Goal: Task Accomplishment & Management: Manage account settings

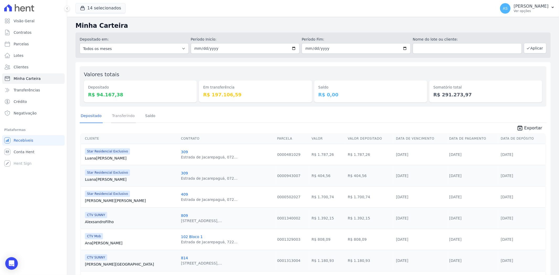
click at [121, 117] on link "Transferindo" at bounding box center [123, 117] width 25 height 14
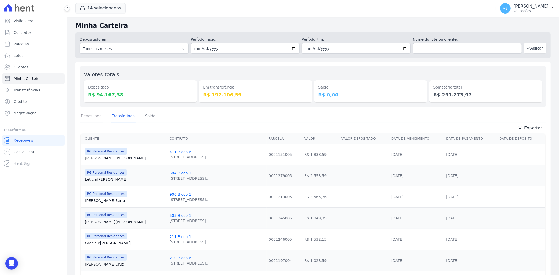
click at [93, 114] on link "Depositado" at bounding box center [91, 117] width 23 height 14
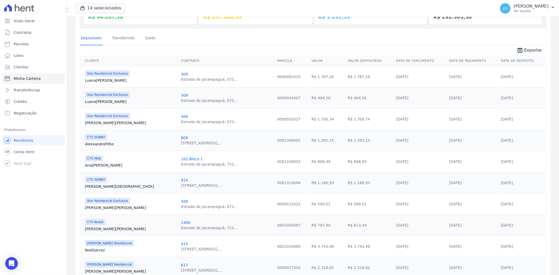
scroll to position [87, 0]
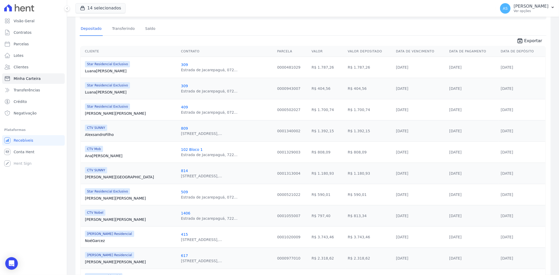
click at [92, 221] on link "Stephanie Silva" at bounding box center [131, 219] width 92 height 5
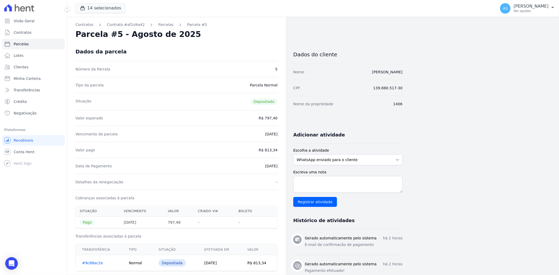
drag, startPoint x: 406, startPoint y: 73, endPoint x: 355, endPoint y: 73, distance: 50.8
click at [355, 73] on div "Contratos Contrato #af1d4a42 Parcelas Parcela #5 Parcela #5 - Agosto de 2025 Da…" at bounding box center [308, 277] width 483 height 520
copy link "Stephanie Serafim da Silva"
drag, startPoint x: 268, startPoint y: 264, endPoint x: 254, endPoint y: 266, distance: 14.6
click at [254, 266] on td "R$ 813,34" at bounding box center [259, 263] width 36 height 16
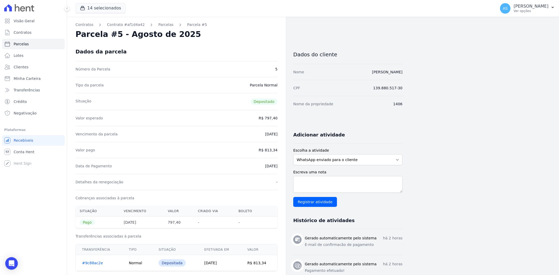
click at [92, 265] on link "#9c88ac2e" at bounding box center [92, 263] width 21 height 4
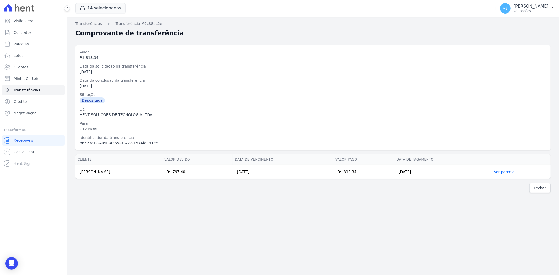
drag, startPoint x: 375, startPoint y: 174, endPoint x: 359, endPoint y: 178, distance: 16.5
click at [359, 178] on td "R$ 813,34" at bounding box center [363, 172] width 61 height 14
copy td "813,34"
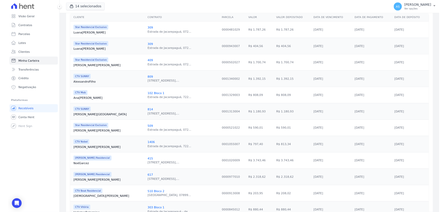
scroll to position [145, 0]
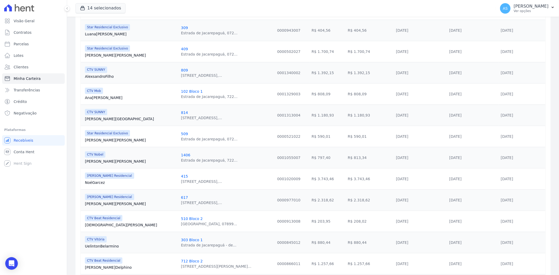
click at [102, 225] on link "Thais Almeida" at bounding box center [131, 224] width 92 height 5
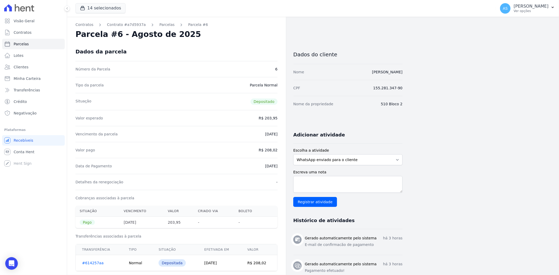
drag, startPoint x: 404, startPoint y: 72, endPoint x: 335, endPoint y: 79, distance: 68.7
copy link "Thais Nascimento de Almeida"
click at [94, 263] on link "#614257aa" at bounding box center [92, 263] width 21 height 4
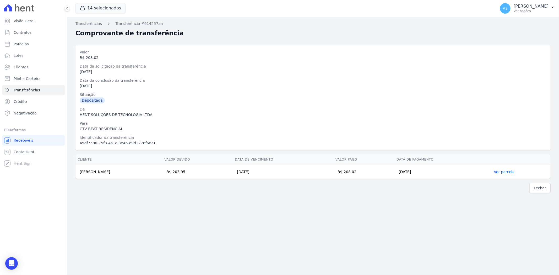
drag, startPoint x: 136, startPoint y: 171, endPoint x: 80, endPoint y: 173, distance: 56.1
click at [80, 173] on td "Thais Nascimento de Almeida" at bounding box center [118, 172] width 87 height 14
copy td "Thais Nascimento de Almeida"
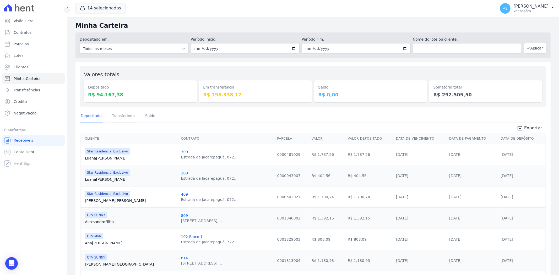
click at [121, 117] on link "Transferindo" at bounding box center [123, 117] width 25 height 14
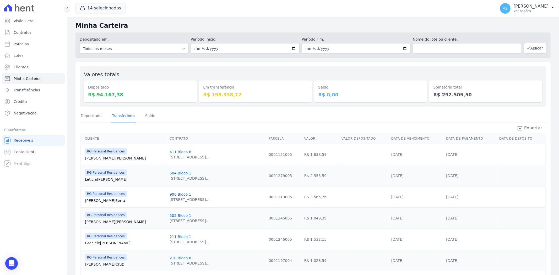
click at [534, 127] on span "Exportar" at bounding box center [533, 128] width 18 height 6
click at [292, 48] on input "[DATE]" at bounding box center [245, 48] width 109 height 10
type input "[DATE]"
click at [529, 51] on button "Aplicar" at bounding box center [535, 48] width 23 height 10
click at [292, 47] on input "2025-08-08" at bounding box center [245, 48] width 109 height 10
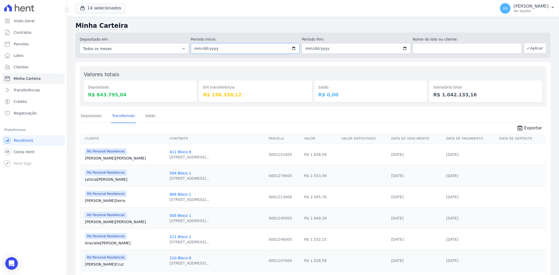
type input "[DATE]"
click at [529, 48] on button "Aplicar" at bounding box center [535, 48] width 23 height 10
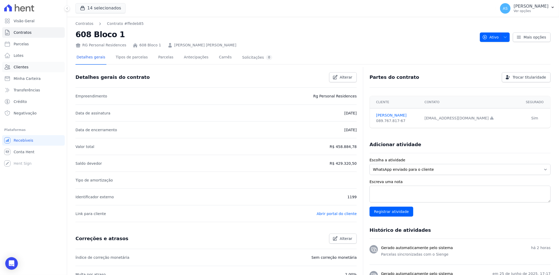
click at [24, 67] on span "Clientes" at bounding box center [21, 66] width 15 height 5
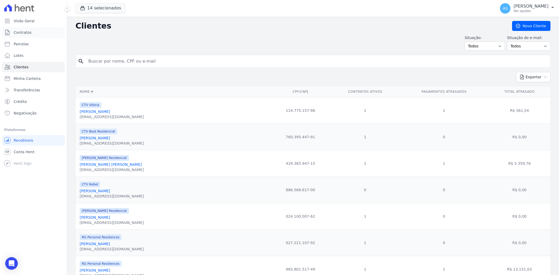
click at [20, 31] on span "Contratos" at bounding box center [23, 32] width 18 height 5
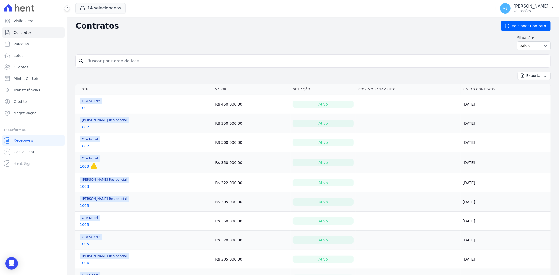
click at [101, 63] on input "search" at bounding box center [316, 61] width 464 height 10
type input "608"
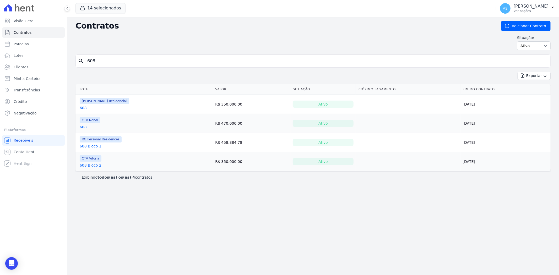
click at [88, 145] on link "608 Bloco 1" at bounding box center [91, 146] width 22 height 5
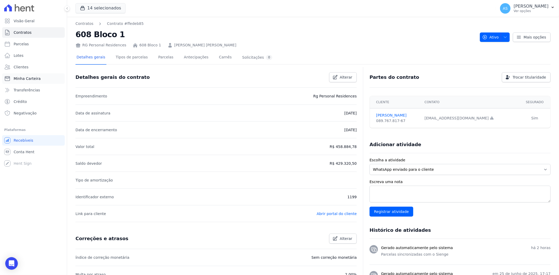
click at [29, 81] on span "Minha Carteira" at bounding box center [27, 78] width 27 height 5
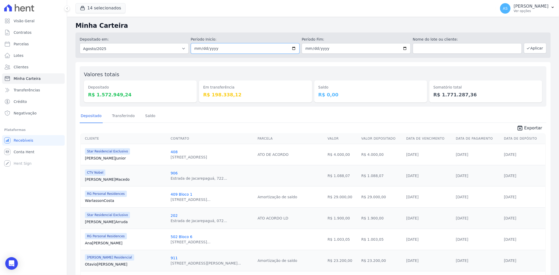
click at [292, 47] on input "[DATE]" at bounding box center [245, 48] width 109 height 10
type input "[DATE]"
click at [402, 47] on input "[DATE]" at bounding box center [356, 48] width 109 height 10
type input "[DATE]"
click at [530, 48] on button "Aplicar" at bounding box center [535, 48] width 23 height 10
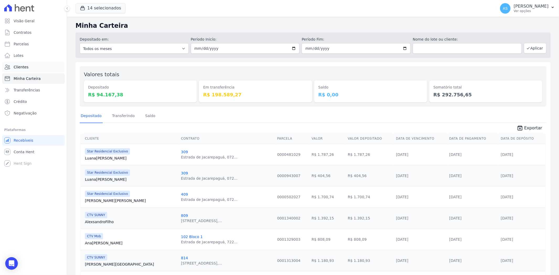
click at [19, 66] on span "Clientes" at bounding box center [21, 66] width 15 height 5
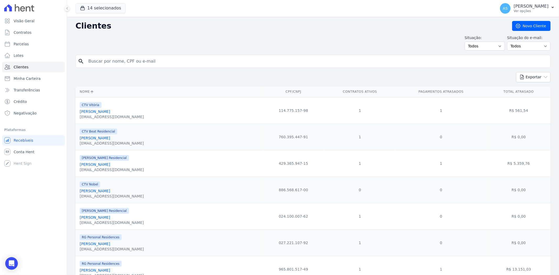
drag, startPoint x: 103, startPoint y: 59, endPoint x: 99, endPoint y: 61, distance: 4.6
click at [103, 59] on input "search" at bounding box center [316, 61] width 463 height 10
type input "Anderson Vieira de Souza"
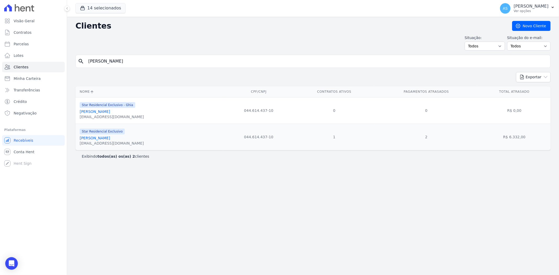
click at [101, 140] on link "Anderson Vieira De Souza" at bounding box center [95, 138] width 30 height 4
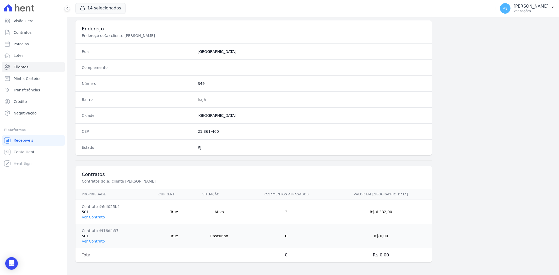
scroll to position [240, 0]
click at [87, 216] on link "Ver Contrato" at bounding box center [93, 217] width 23 height 4
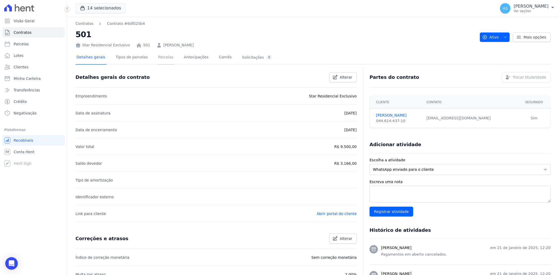
click at [157, 56] on link "Parcelas" at bounding box center [165, 58] width 17 height 14
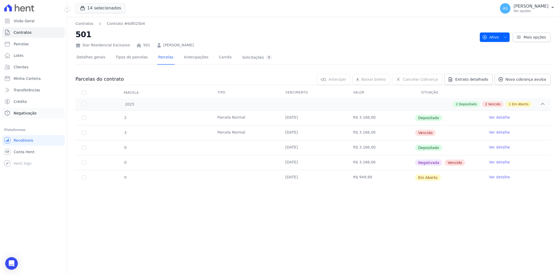
click at [20, 112] on span "Negativação" at bounding box center [25, 113] width 23 height 5
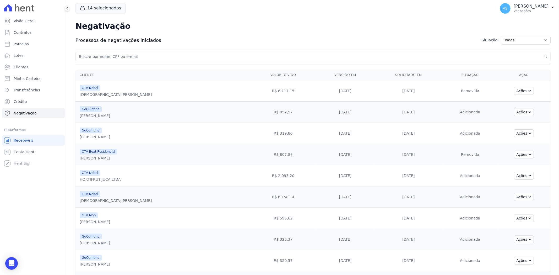
click at [122, 53] on div "search" at bounding box center [312, 56] width 475 height 9
click at [116, 54] on input "search" at bounding box center [310, 56] width 464 height 6
paste input "Wagner Xavier de Arruda"
type input "Wagner Xavier de Arruda"
click at [543, 54] on button "search" at bounding box center [545, 56] width 5 height 5
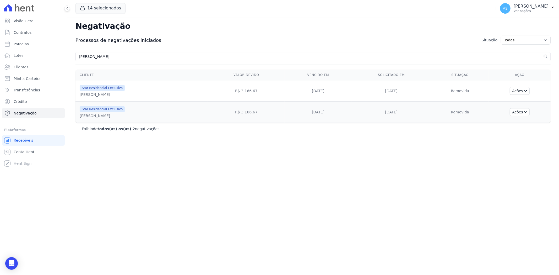
drag, startPoint x: 124, startPoint y: 57, endPoint x: 8, endPoint y: 61, distance: 116.7
click at [8, 61] on div "Visão Geral Contratos Parcelas Lotes Clientes Minha Carteira Transferências Cré…" at bounding box center [279, 137] width 559 height 275
paste input "Sebastião Fernandes Silveira Junior"
type input "Sebastião Fernandes Silveira Junior"
click at [543, 54] on button "search" at bounding box center [545, 56] width 5 height 5
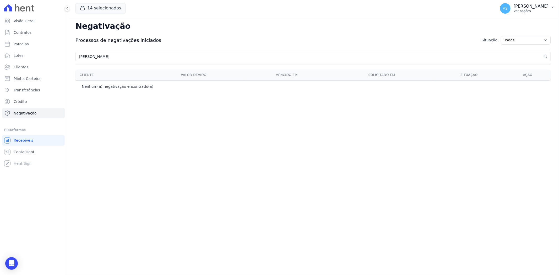
click at [555, 6] on button "AS Andreza Sousa Ver opções" at bounding box center [527, 8] width 63 height 15
click at [504, 58] on link "Exportar retornos" at bounding box center [525, 57] width 67 height 9
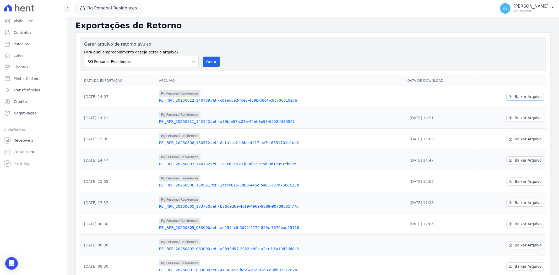
click at [519, 96] on span "Baixar Arquivo" at bounding box center [528, 96] width 27 height 5
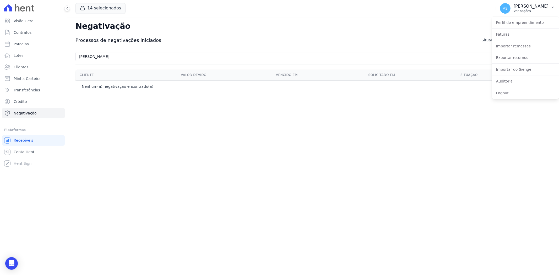
click at [543, 6] on p "[PERSON_NAME]" at bounding box center [530, 6] width 35 height 5
click at [550, 8] on button "AS Andreza Sousa Ver opções" at bounding box center [527, 8] width 63 height 15
click at [507, 57] on link "Exportar retornos" at bounding box center [525, 57] width 67 height 9
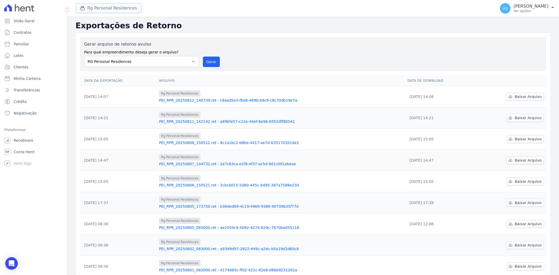
click at [94, 7] on button "Rg Personal Residences" at bounding box center [108, 8] width 66 height 10
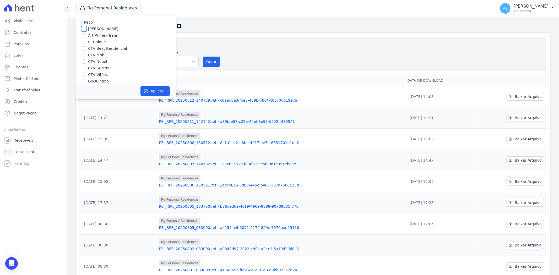
click at [83, 29] on input "[PERSON_NAME]" at bounding box center [84, 29] width 4 height 4
checkbox input "true"
click at [87, 49] on div "RG Personal Residences" at bounding box center [125, 51] width 101 height 6
click at [83, 49] on input "RG Personal Residences" at bounding box center [84, 51] width 4 height 4
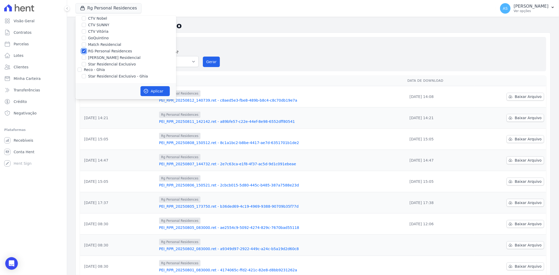
checkbox input "false"
click at [160, 92] on button "Aplicar" at bounding box center [154, 91] width 29 height 10
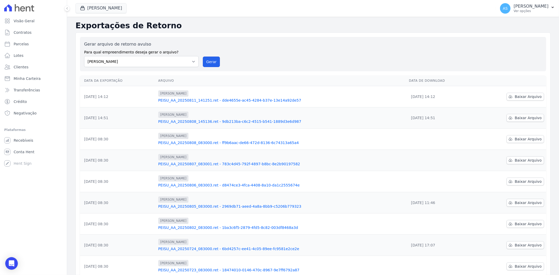
drag, startPoint x: 210, startPoint y: 62, endPoint x: 298, endPoint y: 52, distance: 88.2
click at [210, 61] on button "Gerar" at bounding box center [211, 62] width 17 height 10
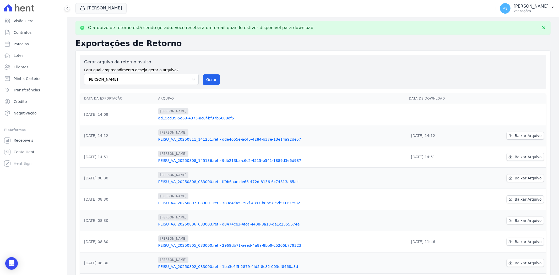
click at [196, 117] on link "ad15cd39-5e69-4375-ac8f-bf97b5609df5" at bounding box center [281, 118] width 247 height 5
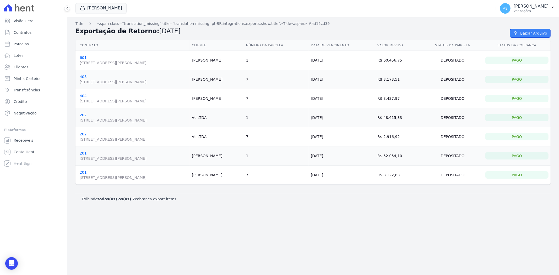
click at [530, 31] on link "Baixar Arquivo" at bounding box center [530, 33] width 41 height 9
click at [21, 80] on span "Minha Carteira" at bounding box center [27, 78] width 27 height 5
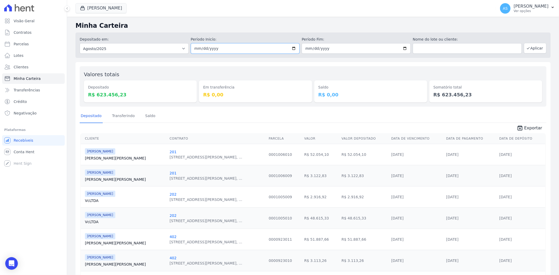
click at [290, 48] on input "2025-08-01" at bounding box center [245, 48] width 109 height 10
type input "[DATE]"
click at [403, 48] on input "2025-08-31" at bounding box center [356, 48] width 109 height 10
type input "[DATE]"
click at [528, 46] on button "Aplicar" at bounding box center [535, 48] width 23 height 10
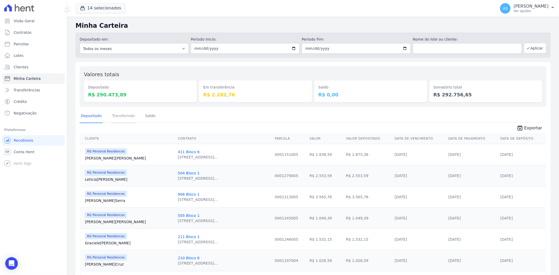
click at [118, 118] on link "Transferindo" at bounding box center [123, 117] width 25 height 14
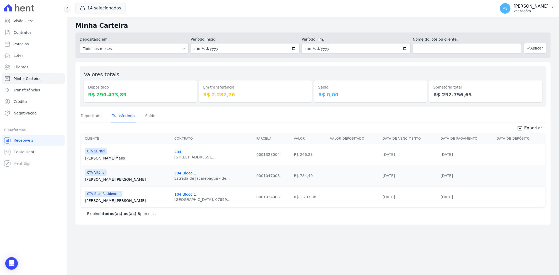
click at [550, 9] on button "AS Andreza Sousa Ver opções" at bounding box center [527, 8] width 63 height 15
click at [506, 56] on link "Exportar retornos" at bounding box center [525, 57] width 67 height 9
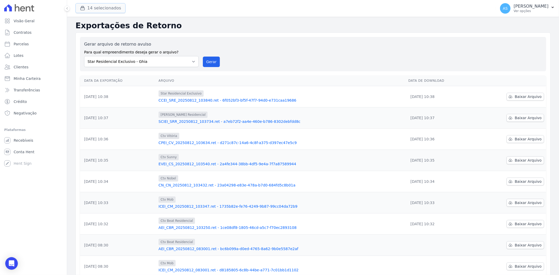
click at [88, 8] on button "14 selecionados" at bounding box center [100, 8] width 50 height 10
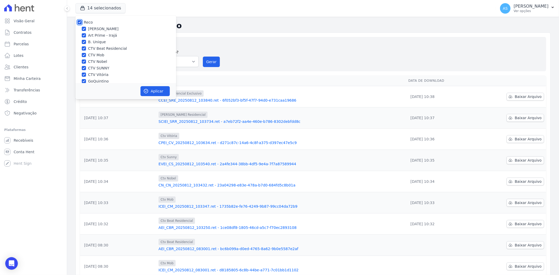
click at [78, 23] on input "Reco" at bounding box center [80, 22] width 4 height 4
checkbox input "false"
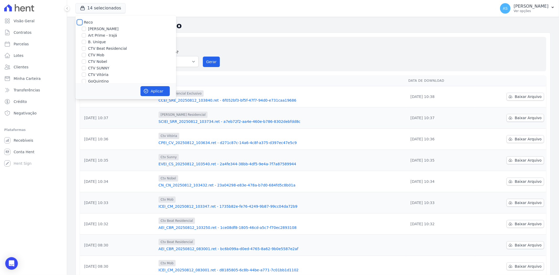
checkbox input "false"
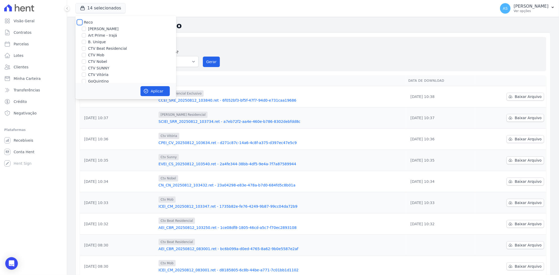
checkbox input "false"
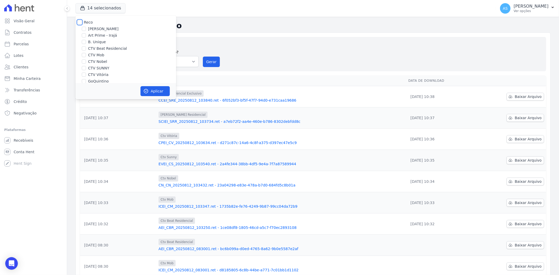
scroll to position [29, 0]
click at [96, 66] on label "RG Personal Residences" at bounding box center [110, 66] width 44 height 6
click at [86, 66] on input "RG Personal Residences" at bounding box center [84, 65] width 4 height 4
checkbox input "true"
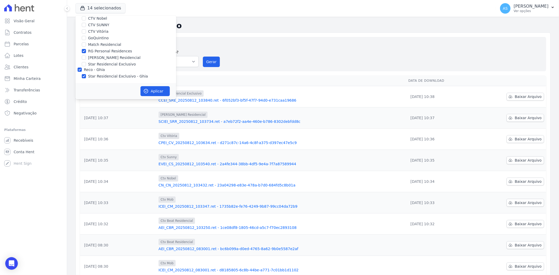
click at [97, 76] on label "Star Residencial Exclusivo - Ghia" at bounding box center [118, 77] width 60 height 6
click at [86, 76] on input "Star Residencial Exclusivo - Ghia" at bounding box center [84, 76] width 4 height 4
checkbox input "false"
click at [153, 91] on button "Aplicar" at bounding box center [154, 91] width 29 height 10
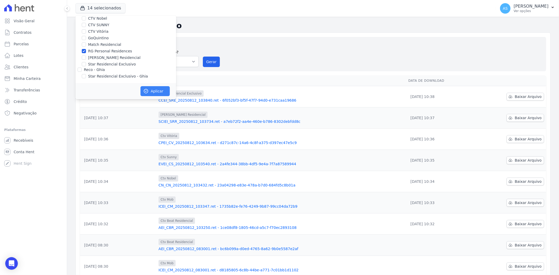
scroll to position [42, 0]
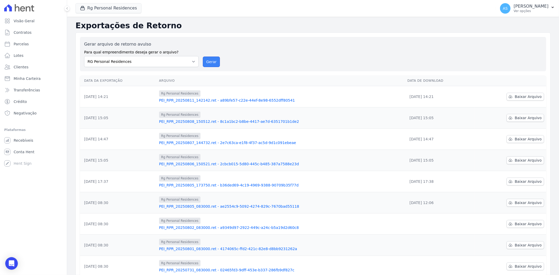
click at [212, 59] on button "Gerar" at bounding box center [211, 62] width 17 height 10
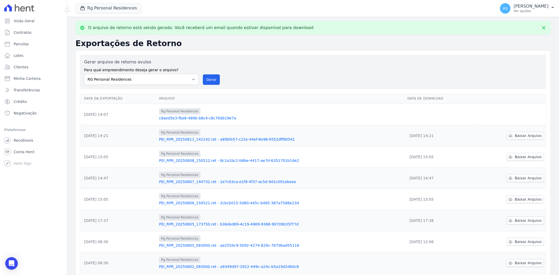
click at [211, 119] on link "c8aed5e3-fbe8-489b-b8c4-c8c70db19e7a" at bounding box center [281, 118] width 244 height 5
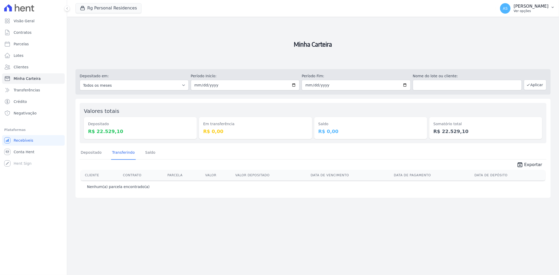
click at [550, 7] on button "AS Andreza Sousa Ver opções" at bounding box center [527, 8] width 63 height 15
click at [552, 6] on icon "button" at bounding box center [552, 7] width 4 height 4
click at [28, 22] on span "Visão Geral" at bounding box center [24, 20] width 21 height 5
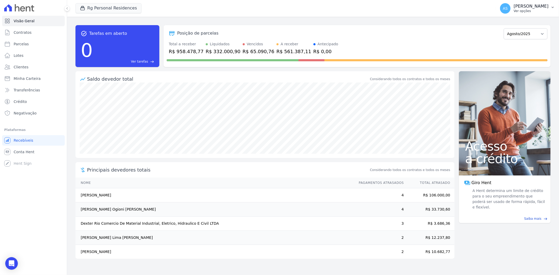
click at [551, 6] on icon "button" at bounding box center [552, 7] width 4 height 4
click at [551, 7] on icon "button" at bounding box center [552, 7] width 4 height 4
click at [554, 6] on icon "button" at bounding box center [552, 7] width 4 height 4
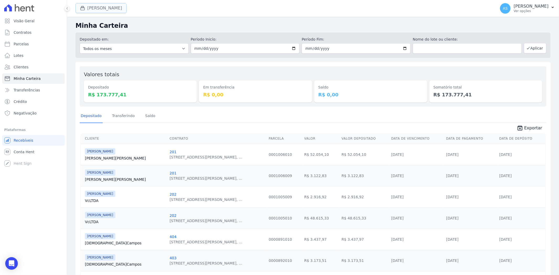
click at [85, 7] on div "button" at bounding box center [83, 8] width 7 height 5
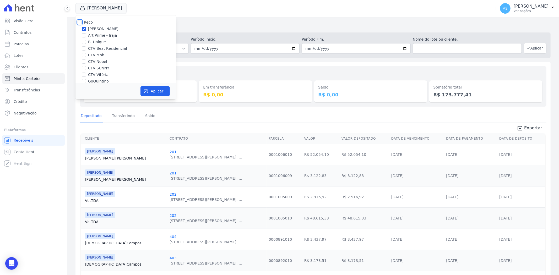
click at [79, 22] on input "Reco" at bounding box center [80, 22] width 4 height 4
checkbox input "true"
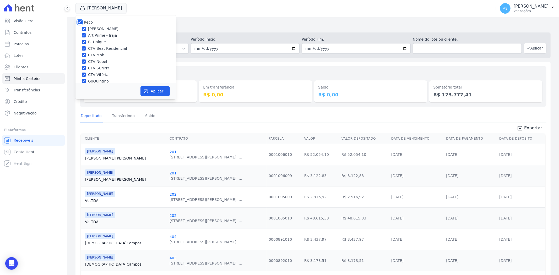
checkbox input "true"
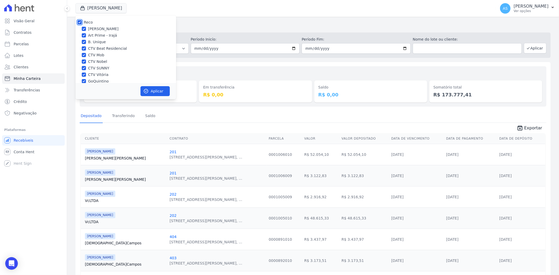
checkbox input "true"
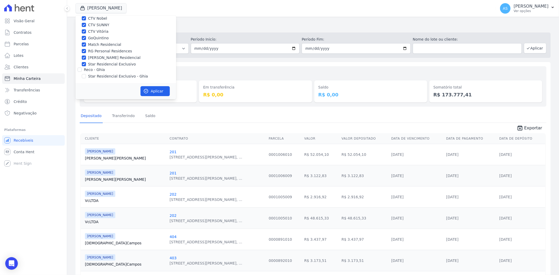
click at [92, 75] on label "Star Residencial Exclusivo - Ghia" at bounding box center [118, 77] width 60 height 6
click at [86, 75] on input "Star Residencial Exclusivo - Ghia" at bounding box center [84, 76] width 4 height 4
checkbox input "true"
click at [152, 90] on button "Aplicar" at bounding box center [154, 91] width 29 height 10
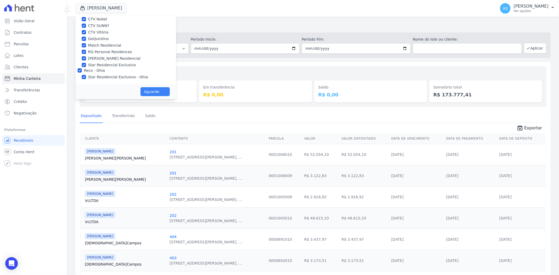
scroll to position [42, 0]
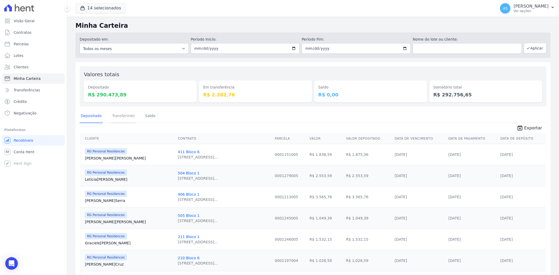
click at [125, 117] on link "Transferindo" at bounding box center [123, 117] width 25 height 14
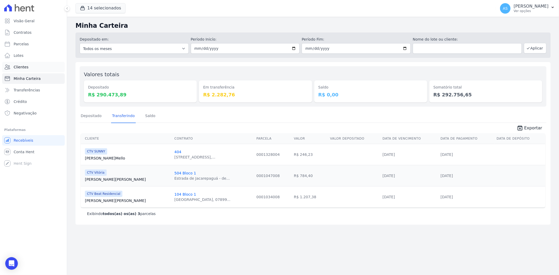
click at [25, 66] on span "Clientes" at bounding box center [21, 66] width 15 height 5
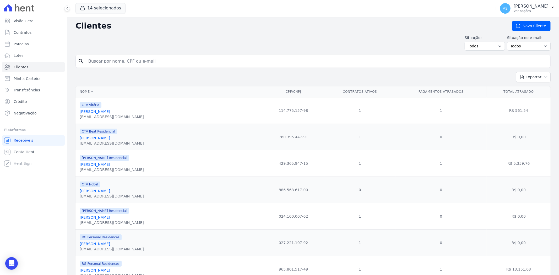
click at [105, 63] on input "search" at bounding box center [316, 61] width 463 height 10
type input "[PERSON_NAME]"
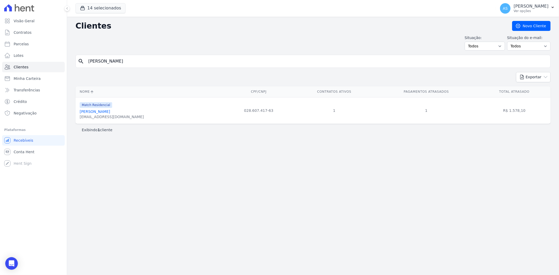
click at [102, 113] on link "[PERSON_NAME]" at bounding box center [95, 112] width 30 height 4
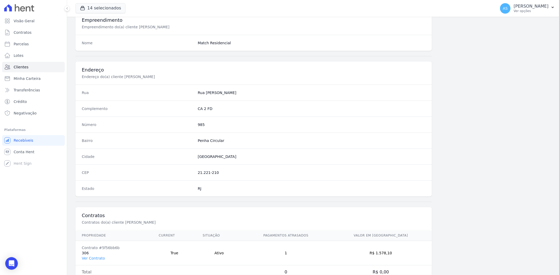
scroll to position [216, 0]
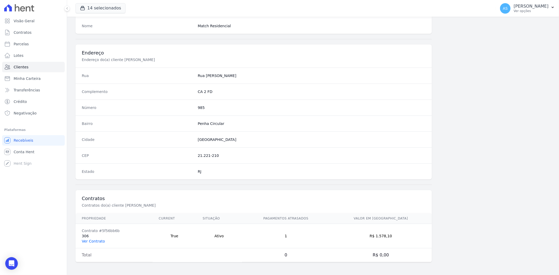
click at [95, 242] on link "Ver Contrato" at bounding box center [93, 241] width 23 height 4
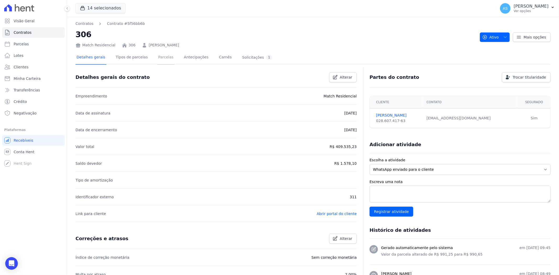
click at [162, 58] on link "Parcelas" at bounding box center [165, 58] width 17 height 14
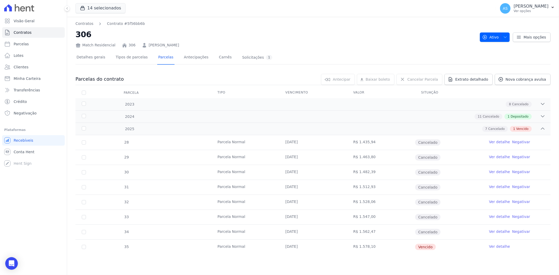
click at [498, 246] on link "Ver detalhe" at bounding box center [499, 246] width 21 height 5
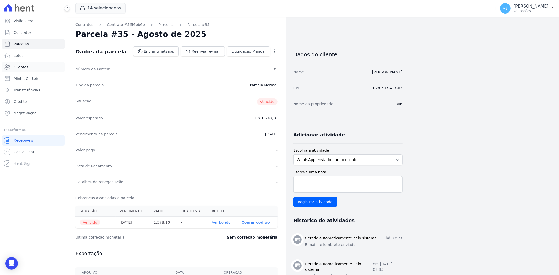
click at [27, 67] on link "Clientes" at bounding box center [33, 67] width 63 height 10
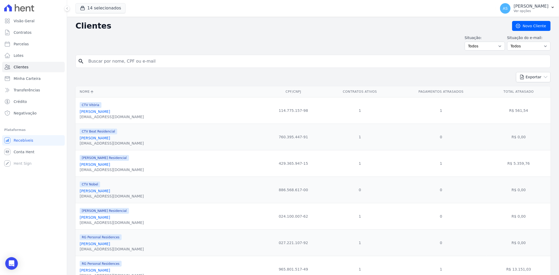
click at [132, 60] on input "search" at bounding box center [316, 61] width 463 height 10
type input "gabriel oli"
click at [516, 72] on button "Exportar" at bounding box center [533, 77] width 35 height 10
click at [132, 60] on input "gabriel oli" at bounding box center [316, 61] width 463 height 10
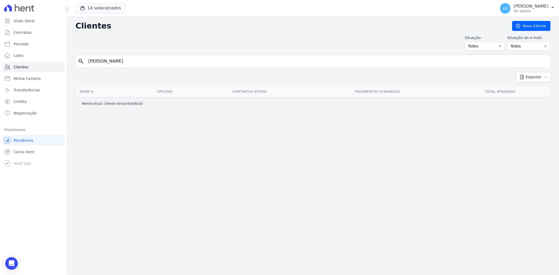
click at [113, 64] on input "gabriel oli" at bounding box center [316, 61] width 463 height 10
type input "gabriell oli"
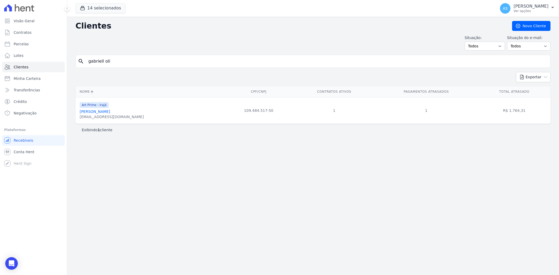
click at [99, 110] on link "Gabriell Oliveira De Araujo" at bounding box center [95, 112] width 30 height 4
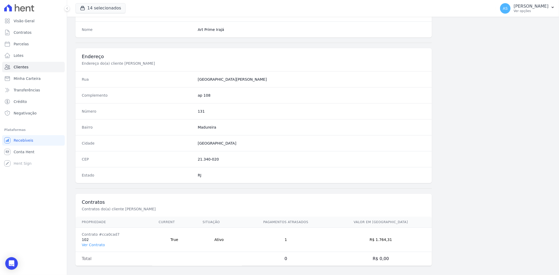
scroll to position [216, 0]
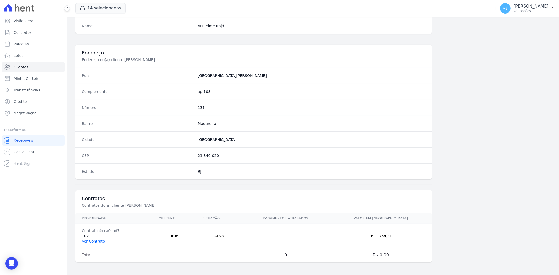
click at [88, 239] on link "Ver Contrato" at bounding box center [93, 241] width 23 height 4
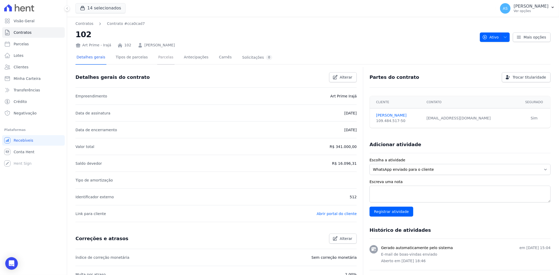
click at [157, 58] on link "Parcelas" at bounding box center [165, 58] width 17 height 14
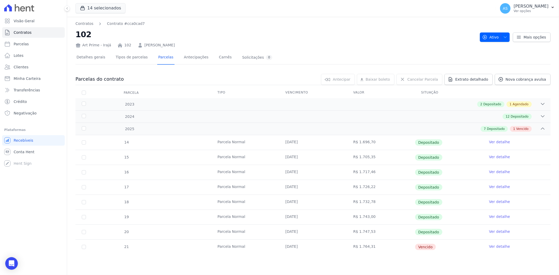
click at [490, 247] on link "Ver detalhe" at bounding box center [499, 246] width 21 height 5
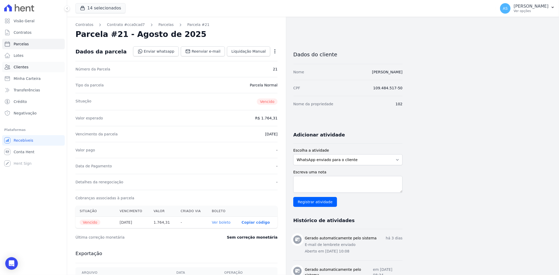
click at [18, 67] on span "Clientes" at bounding box center [21, 66] width 15 height 5
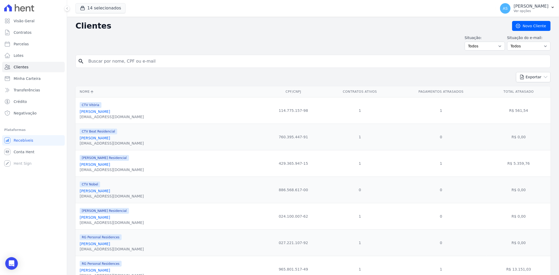
click at [120, 63] on input "search" at bounding box center [316, 61] width 463 height 10
type input "dexter"
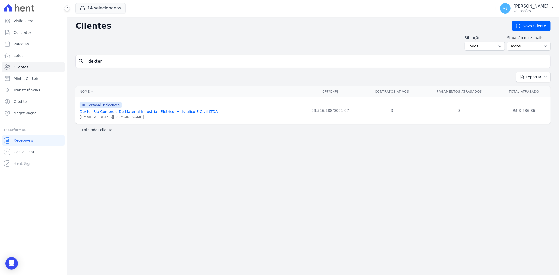
click at [117, 113] on link "Dexter Rio Comercio De Material Industrial, Eletrico, Hidraulico E Civil LTDA" at bounding box center [149, 112] width 138 height 4
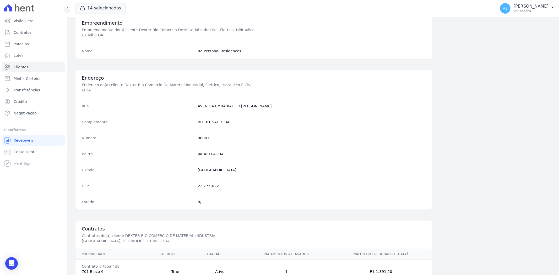
scroll to position [269, 0]
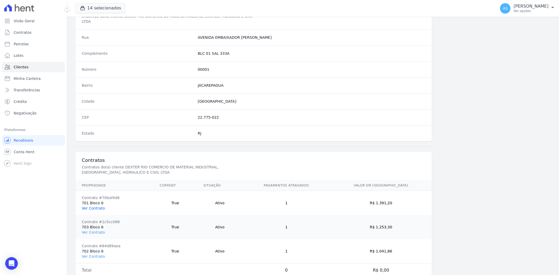
click at [96, 206] on link "Ver Contrato" at bounding box center [93, 208] width 23 height 4
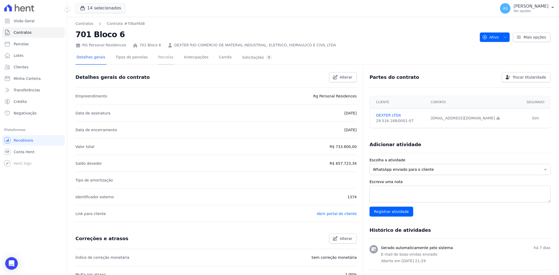
click at [158, 54] on link "Parcelas" at bounding box center [165, 58] width 17 height 14
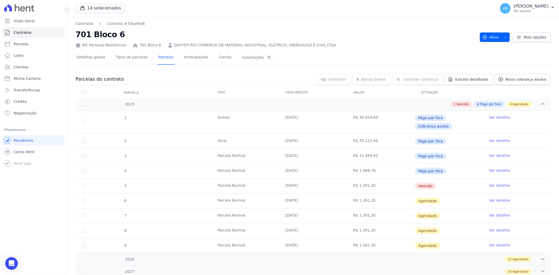
click at [495, 183] on link "Ver detalhe" at bounding box center [499, 185] width 21 height 5
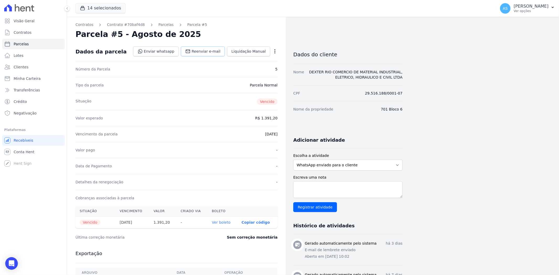
click at [204, 52] on span "Reenviar e-mail" at bounding box center [206, 51] width 29 height 5
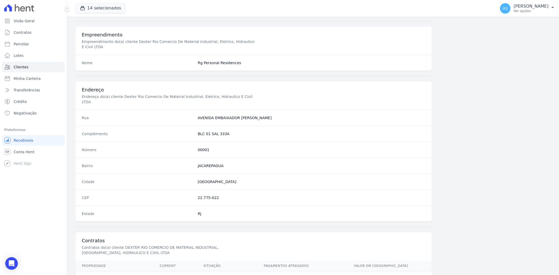
scroll to position [269, 0]
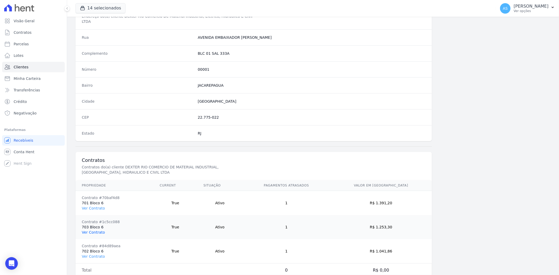
click at [92, 230] on link "Ver Contrato" at bounding box center [93, 232] width 23 height 4
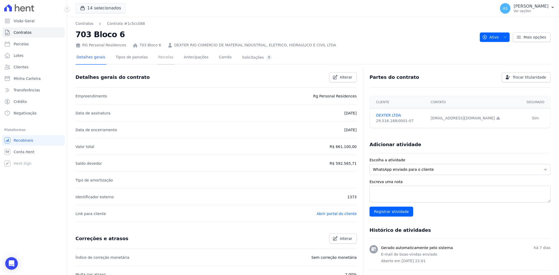
click at [159, 59] on link "Parcelas" at bounding box center [165, 58] width 17 height 14
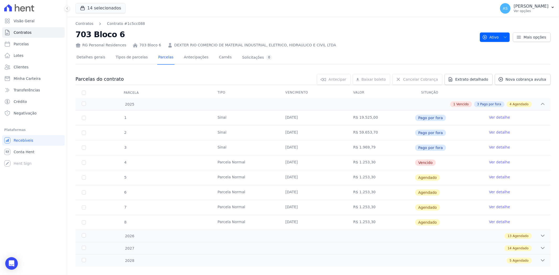
click at [494, 160] on link "Ver detalhe" at bounding box center [499, 162] width 21 height 5
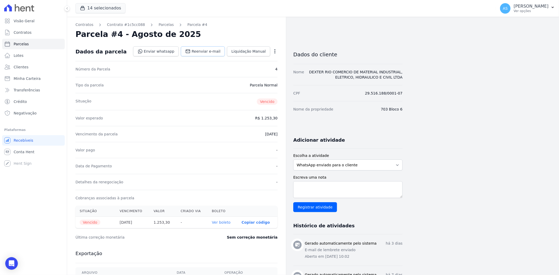
click at [202, 52] on span "Reenviar e-mail" at bounding box center [206, 51] width 29 height 5
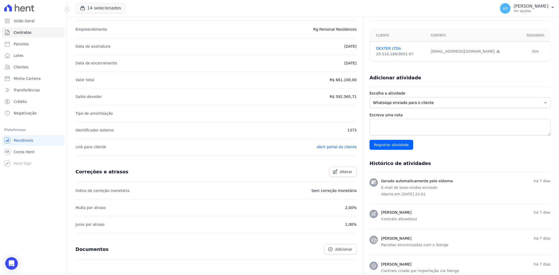
scroll to position [111, 0]
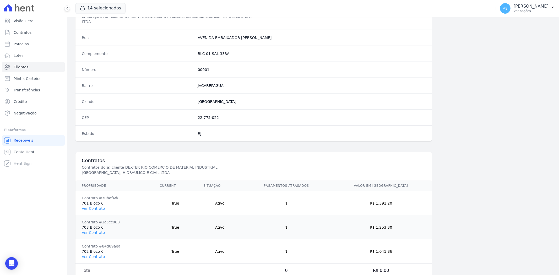
scroll to position [269, 0]
click at [92, 254] on link "Ver Contrato" at bounding box center [93, 256] width 23 height 4
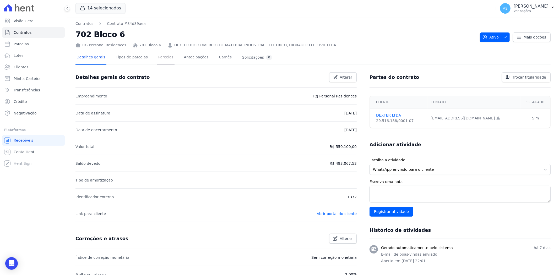
click at [158, 57] on link "Parcelas" at bounding box center [165, 58] width 17 height 14
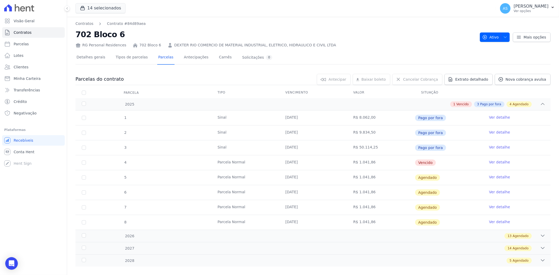
click at [497, 164] on link "Ver detalhe" at bounding box center [499, 162] width 21 height 5
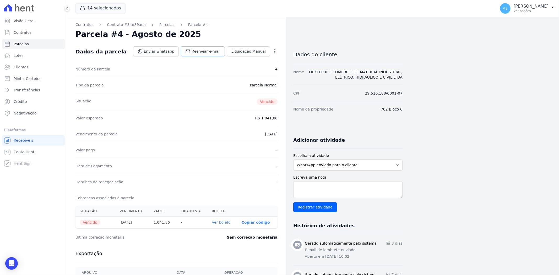
click at [210, 52] on span "Reenviar e-mail" at bounding box center [206, 51] width 29 height 5
click at [14, 79] on span "Minha Carteira" at bounding box center [27, 78] width 27 height 5
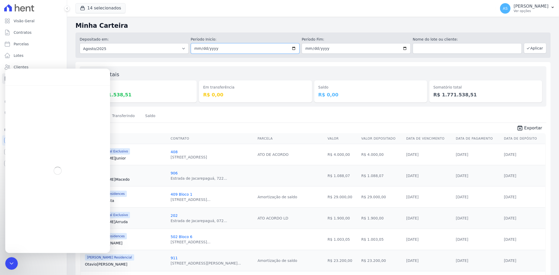
click at [289, 47] on input "2025-08-01" at bounding box center [245, 48] width 109 height 10
click at [292, 48] on input "2025-08-01" at bounding box center [245, 48] width 109 height 10
type input "[DATE]"
click at [401, 48] on input "2025-08-31" at bounding box center [356, 48] width 109 height 10
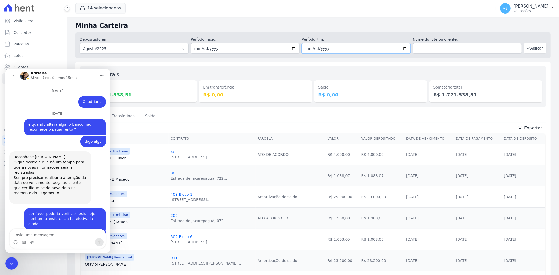
type input "[DATE]"
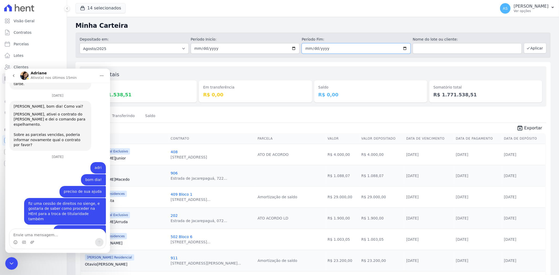
scroll to position [4638, 0]
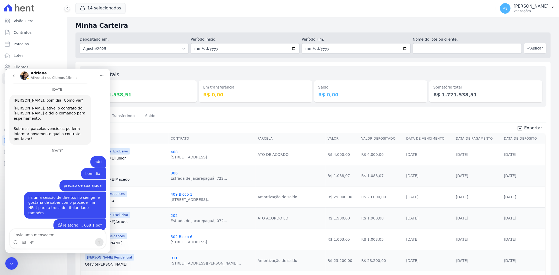
drag, startPoint x: 15, startPoint y: 262, endPoint x: 43, endPoint y: 516, distance: 255.1
click at [15, 262] on div "Fechar mensagem da Intercom" at bounding box center [11, 263] width 13 height 13
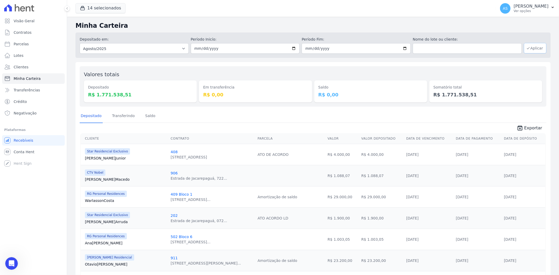
click at [532, 46] on button "Aplicar" at bounding box center [535, 48] width 23 height 10
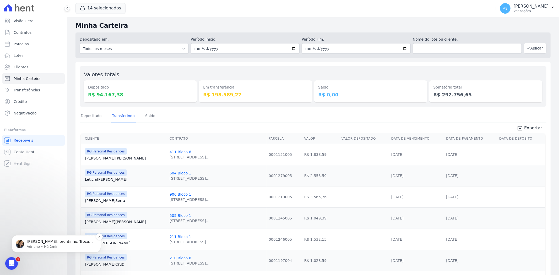
click at [40, 242] on p "[PERSON_NAME], prontinho. Troca de titularidade realizada. ; )" at bounding box center [61, 241] width 68 height 5
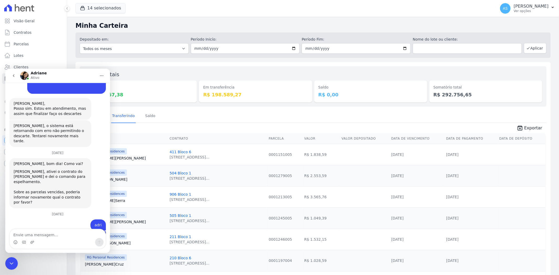
scroll to position [4708, 0]
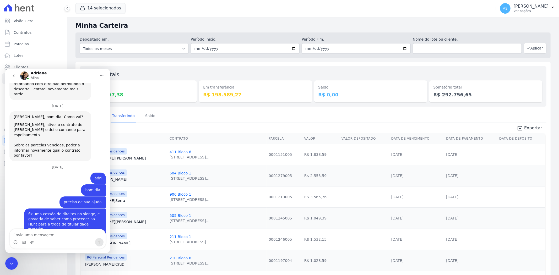
drag, startPoint x: 11, startPoint y: 263, endPoint x: 20, endPoint y: 532, distance: 268.9
click at [11, 263] on icon "Fechar mensagem da Intercom" at bounding box center [11, 263] width 6 height 6
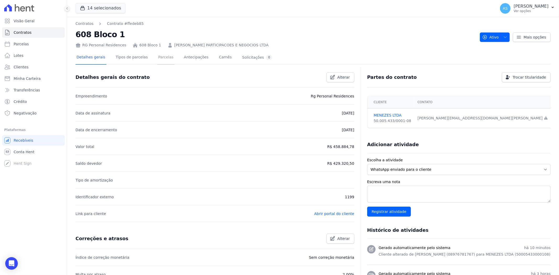
click at [157, 58] on link "Parcelas" at bounding box center [165, 58] width 17 height 14
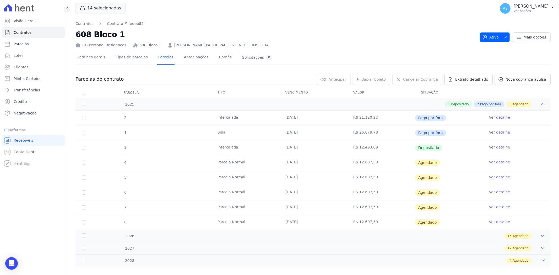
click at [493, 162] on link "Ver detalhe" at bounding box center [499, 162] width 21 height 5
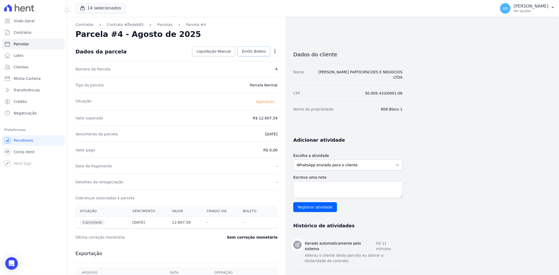
click at [252, 53] on span "Emitir Boleto" at bounding box center [254, 51] width 24 height 5
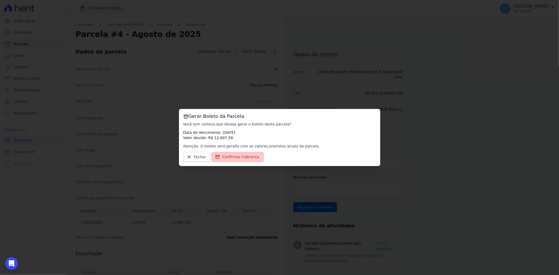
click at [241, 159] on span "Confirmar Cobrança" at bounding box center [240, 156] width 37 height 5
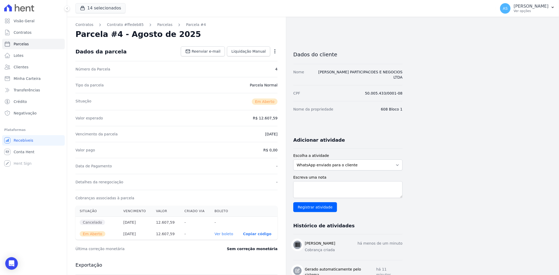
click at [222, 234] on link "Ver boleto" at bounding box center [224, 234] width 19 height 4
click at [376, 70] on link "[PERSON_NAME] PARTICIPACOES E NEGOCIOS LTDA" at bounding box center [360, 74] width 84 height 9
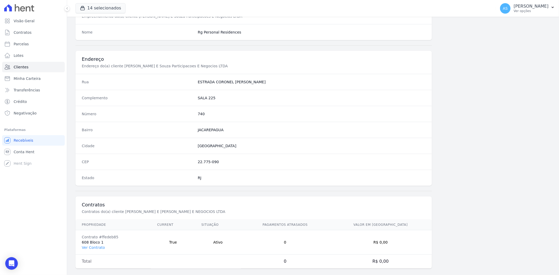
scroll to position [216, 0]
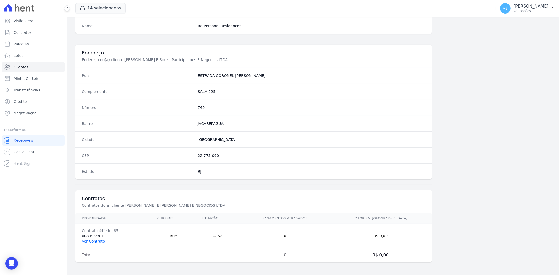
click at [87, 242] on link "Ver Contrato" at bounding box center [93, 241] width 23 height 4
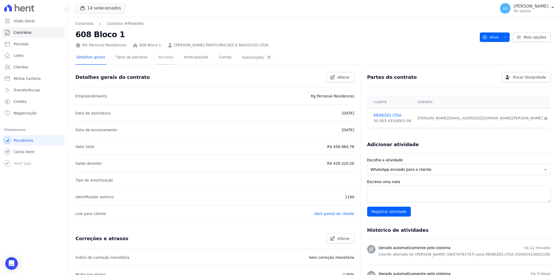
click at [160, 56] on link "Parcelas" at bounding box center [165, 58] width 17 height 14
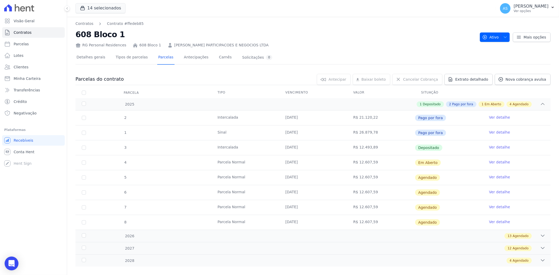
click at [12, 262] on icon "Open Intercom Messenger" at bounding box center [11, 263] width 6 height 7
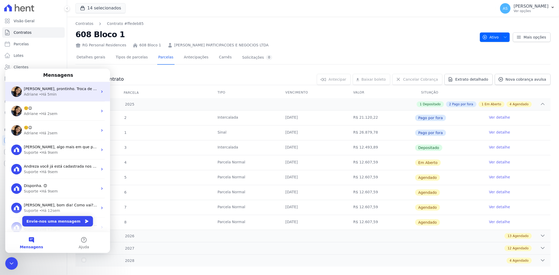
click at [56, 89] on span "[PERSON_NAME], prontinho. Troca de titularidade realizada. ; )" at bounding box center [81, 88] width 114 height 4
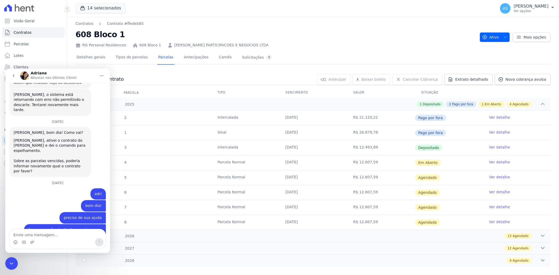
scroll to position [4699, 0]
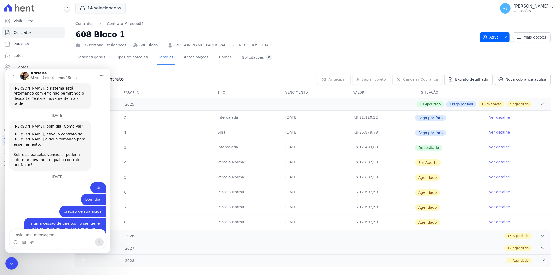
click at [41, 234] on textarea "Envie uma mensagem..." at bounding box center [58, 233] width 96 height 9
type textarea "obrigada"
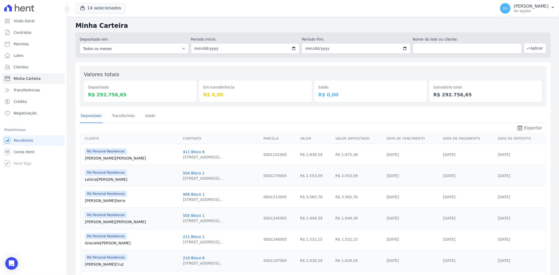
click at [529, 127] on span "Exportar" at bounding box center [533, 128] width 18 height 6
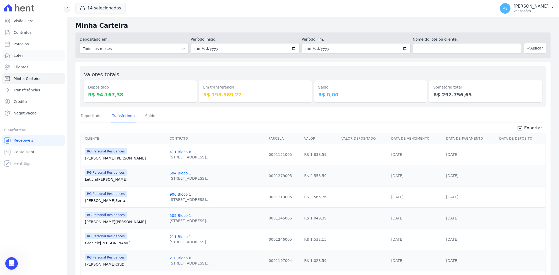
scroll to position [1, 0]
click at [19, 67] on span "Clientes" at bounding box center [21, 66] width 15 height 5
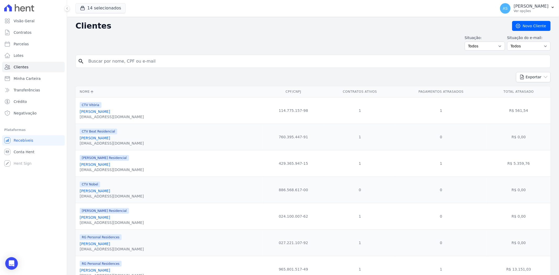
click at [119, 61] on input "search" at bounding box center [316, 61] width 463 height 10
paste input "[PERSON_NAME]"
type input "[PERSON_NAME]"
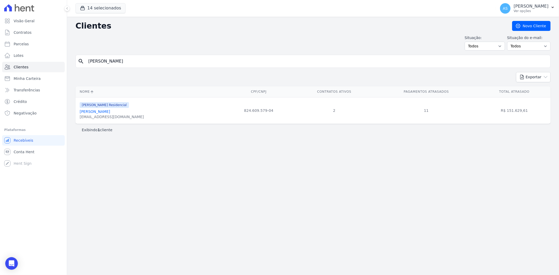
click at [110, 111] on link "[PERSON_NAME]" at bounding box center [95, 112] width 30 height 4
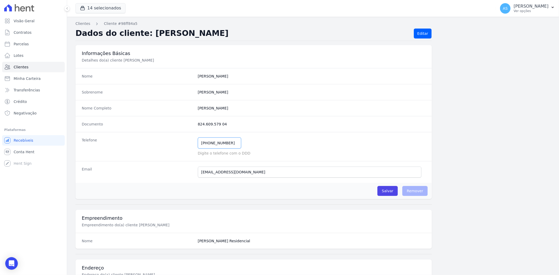
drag, startPoint x: 228, startPoint y: 145, endPoint x: 181, endPoint y: 146, distance: 47.7
click at [181, 146] on div "Telefone [PHONE_NUMBER] Mensagem de SMS ainda não enviada.. Mensagem de [PERSON…" at bounding box center [253, 146] width 356 height 29
click at [247, 144] on div "[PHONE_NUMBER] Mensagem de SMS ainda não enviada.. Mensagem de [PERSON_NAME] ai…" at bounding box center [312, 143] width 228 height 11
drag, startPoint x: 232, startPoint y: 144, endPoint x: 185, endPoint y: 143, distance: 46.4
click at [185, 143] on div "Telefone [PHONE_NUMBER] Mensagem de SMS ainda não enviada.. Mensagem de [PERSON…" at bounding box center [253, 146] width 356 height 29
